Goal: Task Accomplishment & Management: Manage account settings

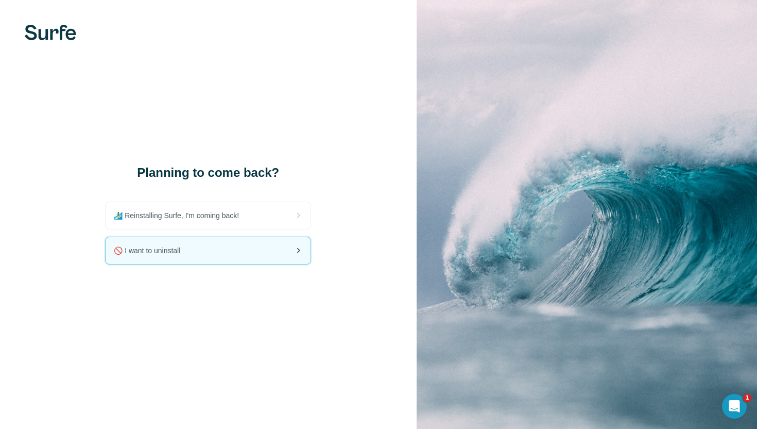
click at [275, 246] on div "🚫 I want to uninstall" at bounding box center [208, 250] width 205 height 27
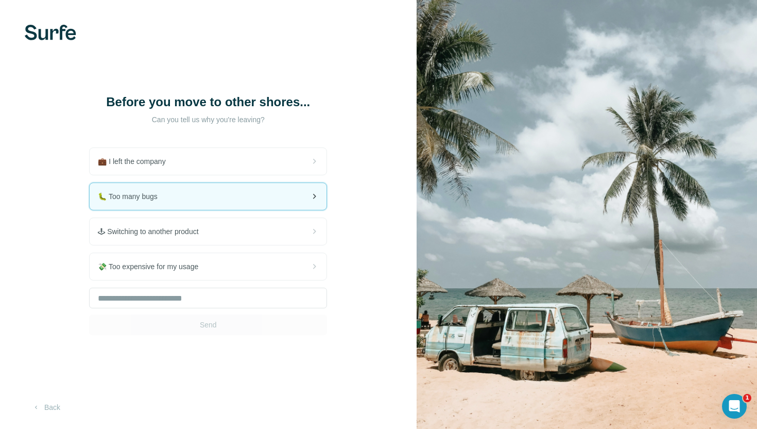
click at [230, 203] on div "🐛 Too many bugs" at bounding box center [208, 196] width 237 height 27
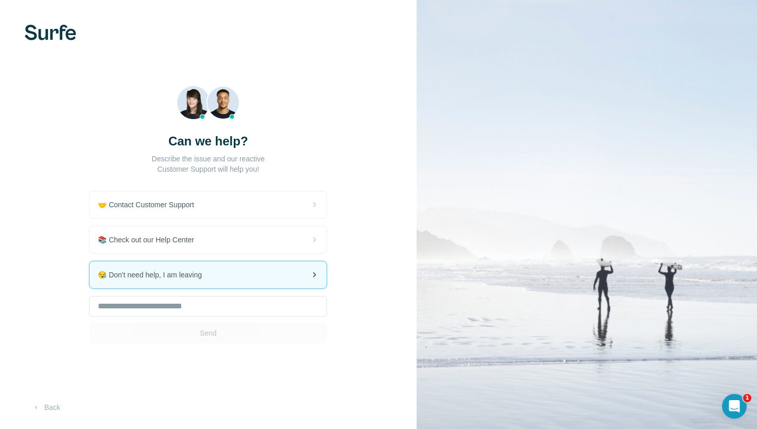
click at [233, 274] on div "😪 Don't need help, I am leaving" at bounding box center [208, 274] width 237 height 27
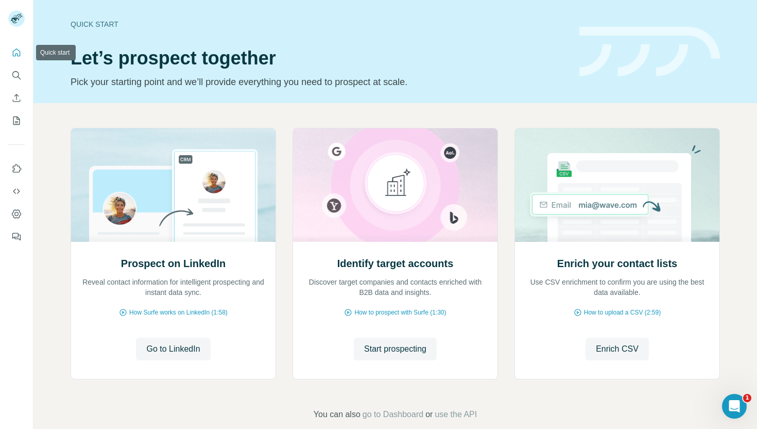
click at [13, 51] on icon "Quick start" at bounding box center [17, 52] width 8 height 8
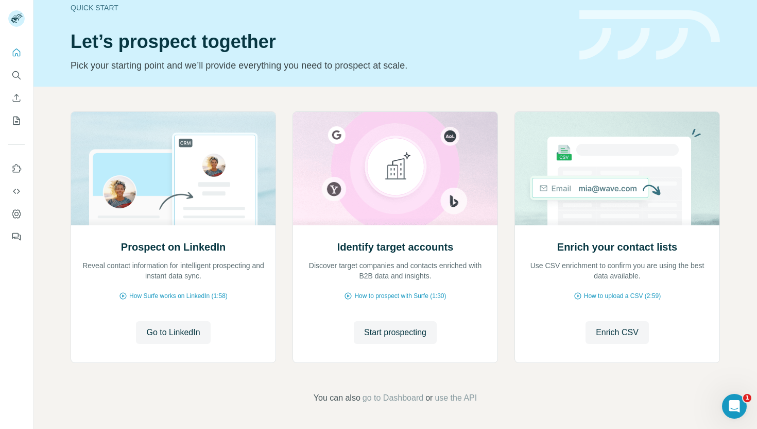
scroll to position [16, 0]
click at [391, 397] on span "go to Dashboard" at bounding box center [393, 398] width 61 height 12
